Goal: Complete application form: Complete application form

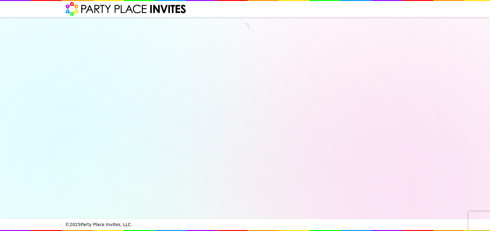
select select "540217"
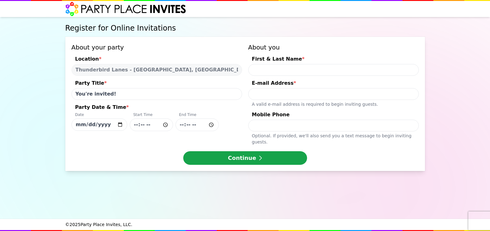
click at [112, 94] on input "You're invited!" at bounding box center [157, 94] width 171 height 12
type input "You're invited to [PERSON_NAME]'s 8th Birthday Party!"
click at [108, 124] on input "[DATE]" at bounding box center [100, 125] width 56 height 12
type input "[DATE]"
type input "15:00"
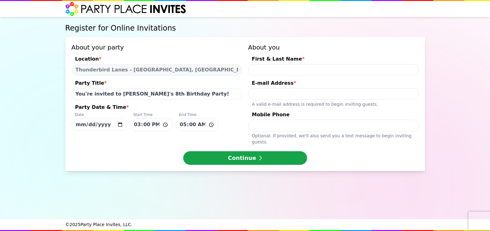
type input "17:00"
click at [284, 69] on input "First & Last Name *" at bounding box center [333, 70] width 171 height 12
type input "Lauren"
type input "D"
type input "[PERSON_NAME]"
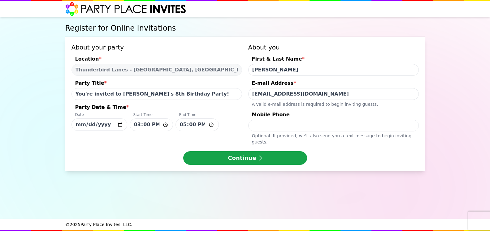
type input "[EMAIL_ADDRESS][DOMAIN_NAME]"
click at [274, 124] on input "Mobile Phone Optional. If provided, we ' ll also send you a text message to beg…" at bounding box center [333, 126] width 171 height 12
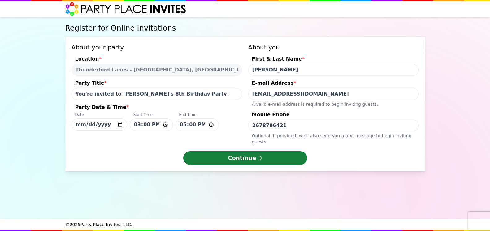
type input "2678796421"
click at [269, 157] on button "Continue" at bounding box center [245, 158] width 124 height 14
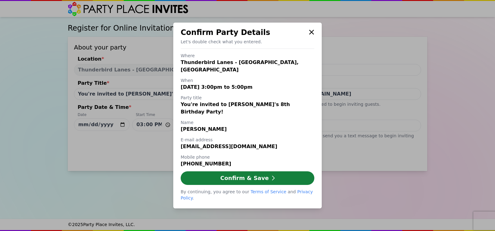
click at [232, 174] on button "Confirm & Save" at bounding box center [248, 178] width 134 height 14
